Goal: Task Accomplishment & Management: Use online tool/utility

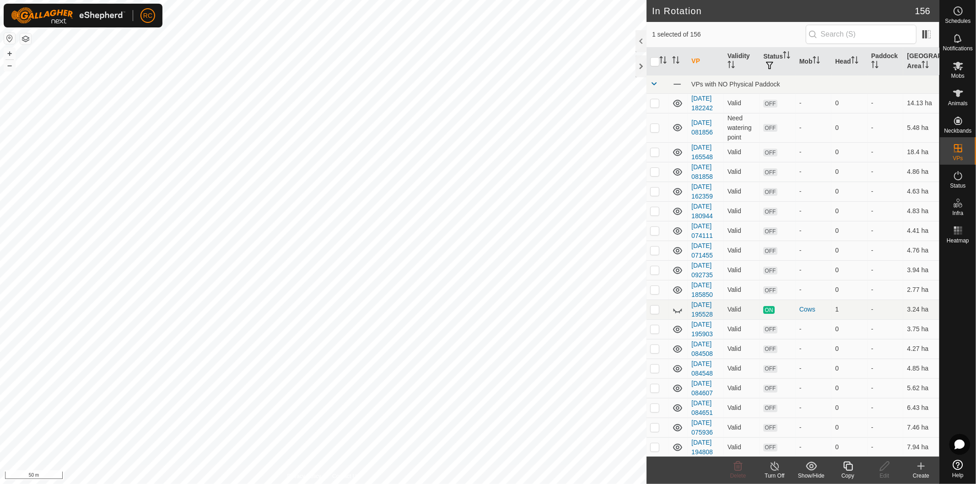
click at [847, 469] on icon at bounding box center [848, 466] width 11 height 11
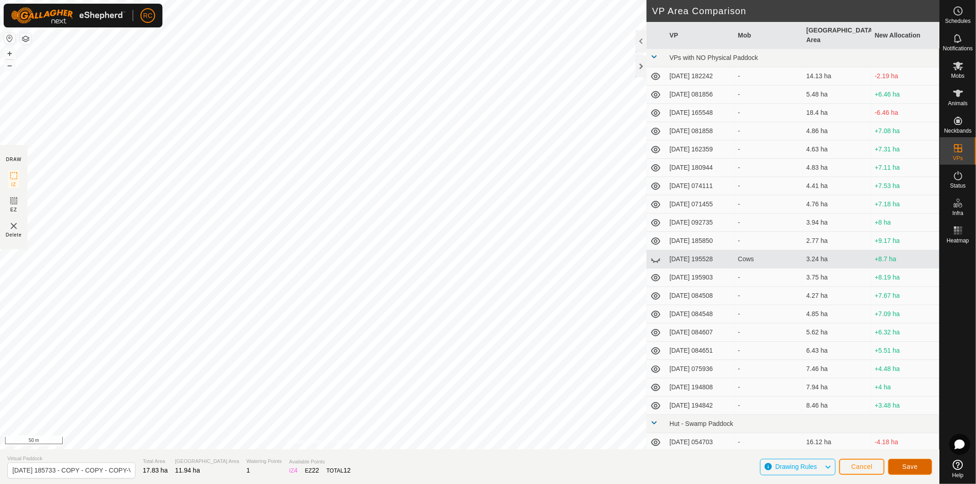
click at [904, 468] on span "Save" at bounding box center [911, 466] width 16 height 7
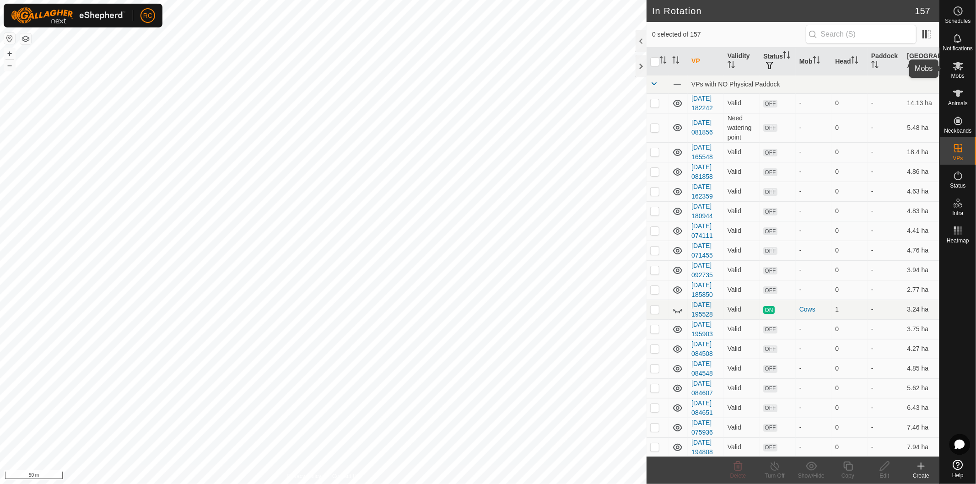
click at [950, 70] on es-mob-svg-icon at bounding box center [958, 66] width 16 height 15
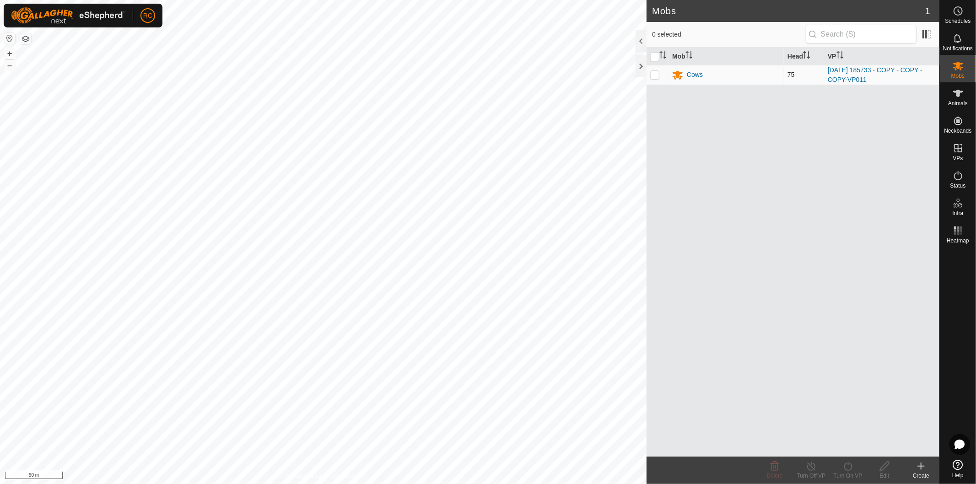
click at [655, 76] on p-checkbox at bounding box center [654, 74] width 9 height 7
checkbox input "true"
click at [850, 474] on div "Turn On VP" at bounding box center [848, 476] width 37 height 8
click at [847, 446] on link "Now" at bounding box center [875, 447] width 91 height 18
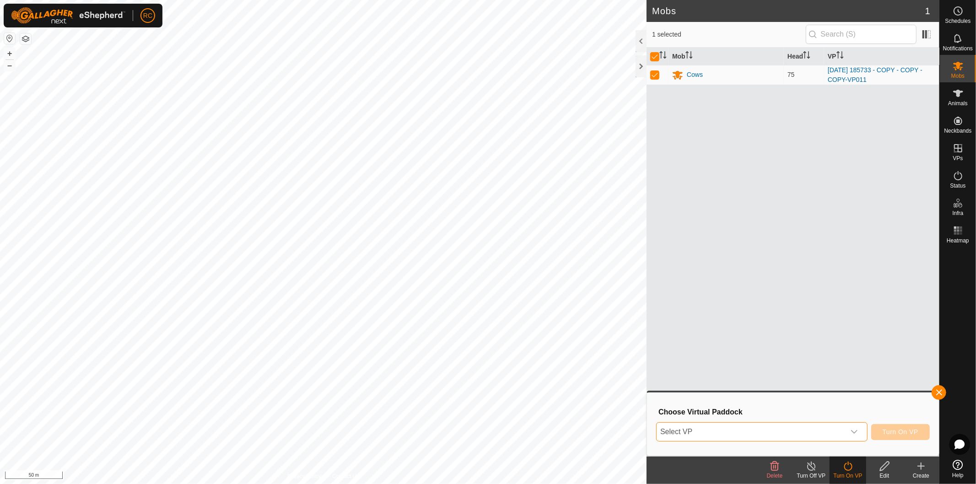
click at [844, 432] on span "Select VP" at bounding box center [751, 432] width 189 height 18
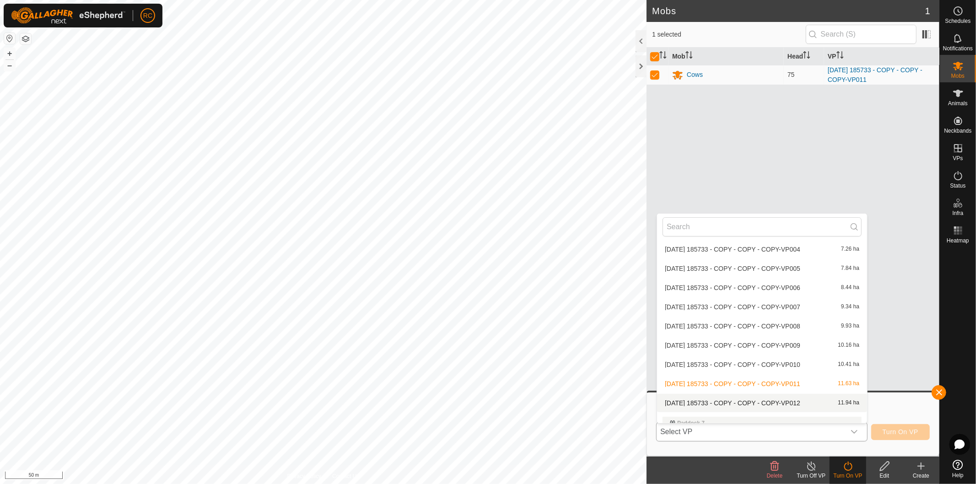
scroll to position [2288, 0]
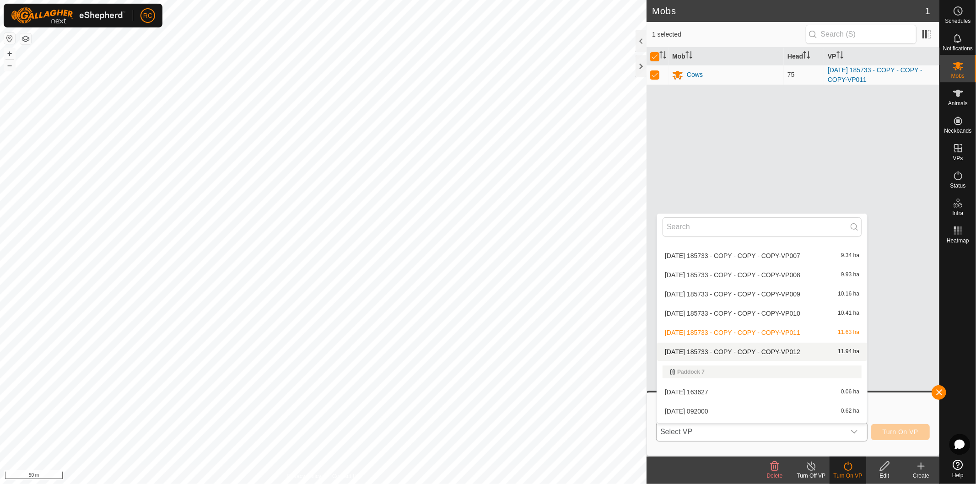
click at [779, 348] on li "2025-08-11 185733 - COPY - COPY - COPY-VP012 11.94 ha" at bounding box center [762, 352] width 210 height 18
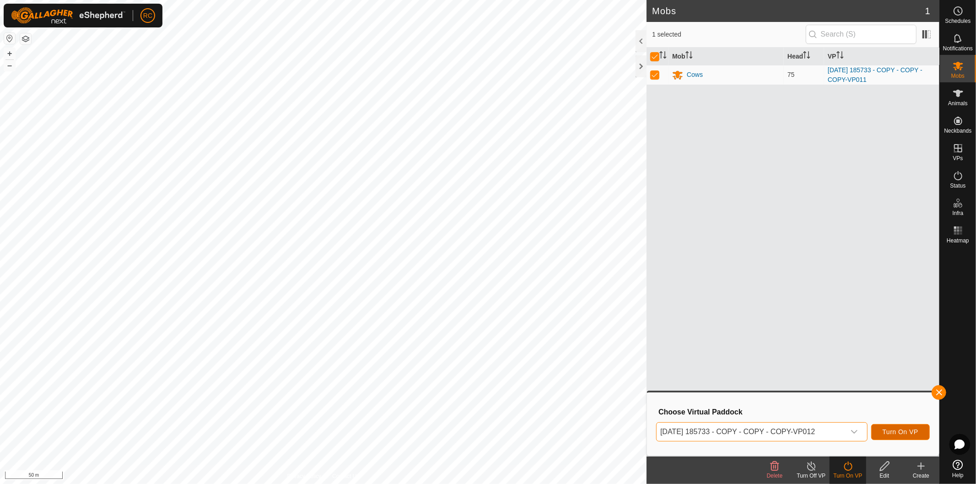
click at [901, 433] on span "Turn On VP" at bounding box center [901, 431] width 36 height 7
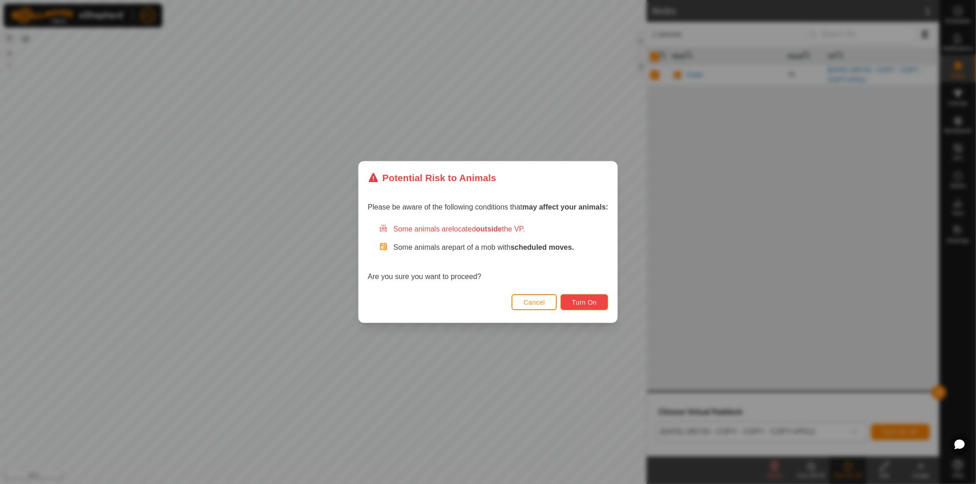
click at [595, 306] on button "Turn On" at bounding box center [585, 302] width 48 height 16
